Goal: Task Accomplishment & Management: Manage account settings

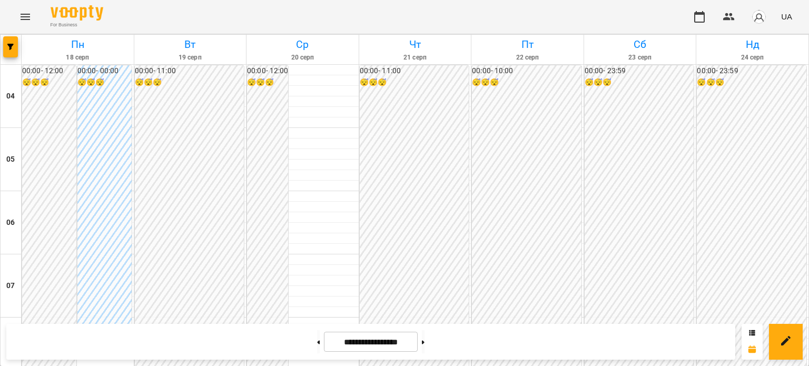
scroll to position [947, 0]
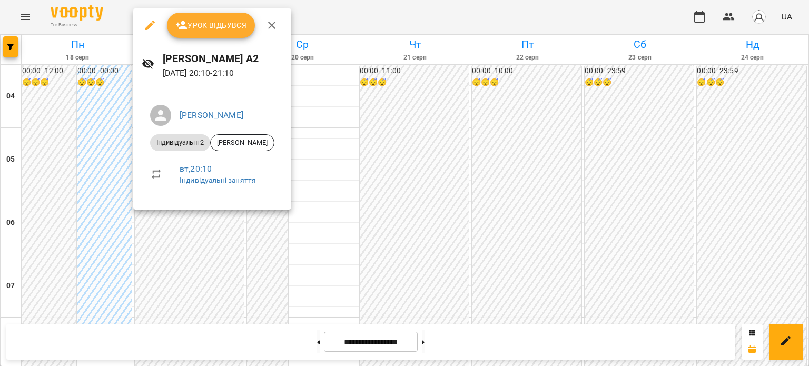
click at [210, 35] on button "Урок відбувся" at bounding box center [211, 25] width 89 height 25
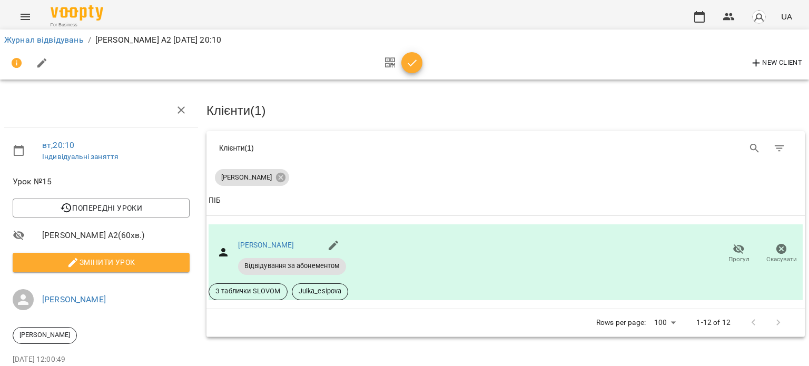
click at [410, 68] on icon "button" at bounding box center [412, 63] width 13 height 13
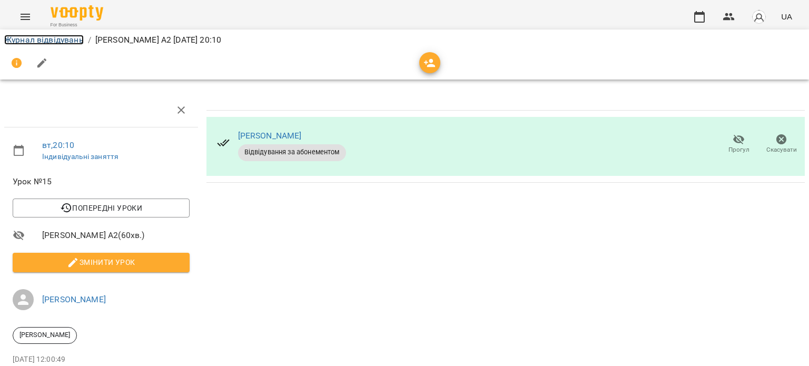
drag, startPoint x: 57, startPoint y: 42, endPoint x: 64, endPoint y: 42, distance: 6.8
click at [57, 42] on link "Журнал відвідувань" at bounding box center [44, 40] width 80 height 10
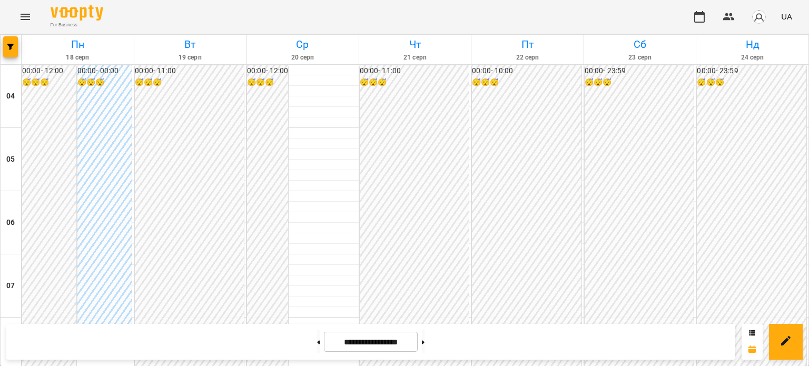
scroll to position [420, 0]
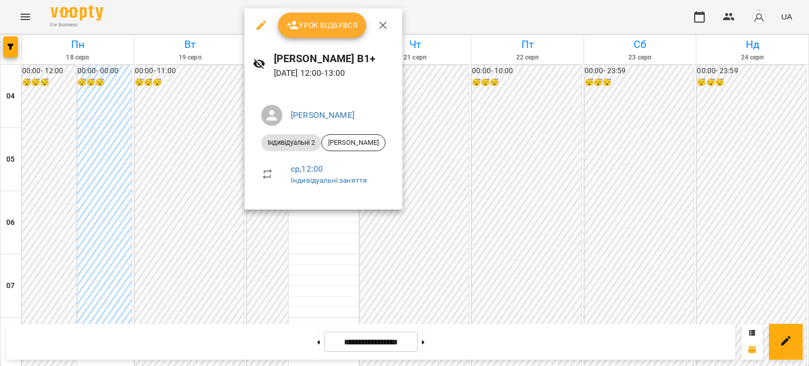
click at [338, 21] on span "Урок відбувся" at bounding box center [323, 25] width 72 height 13
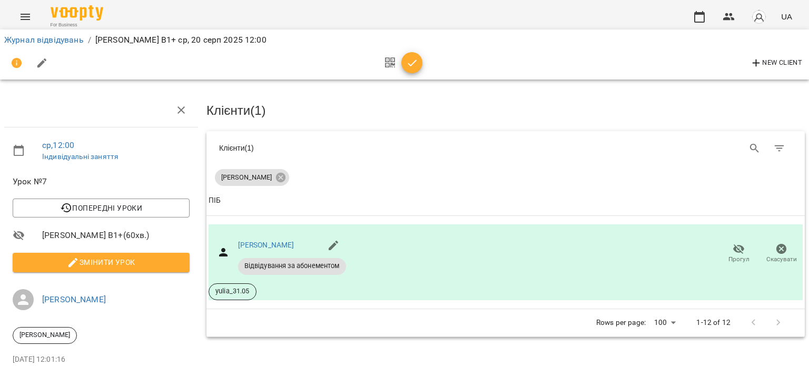
click at [422, 67] on span "button" at bounding box center [411, 63] width 21 height 13
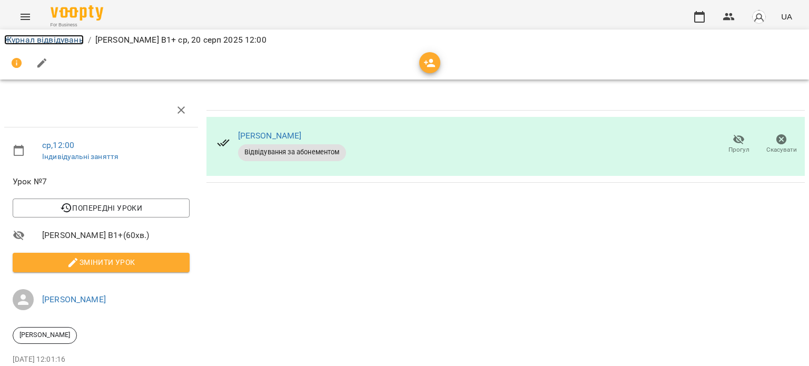
click at [61, 42] on link "Журнал відвідувань" at bounding box center [44, 40] width 80 height 10
